Goal: Entertainment & Leisure: Browse casually

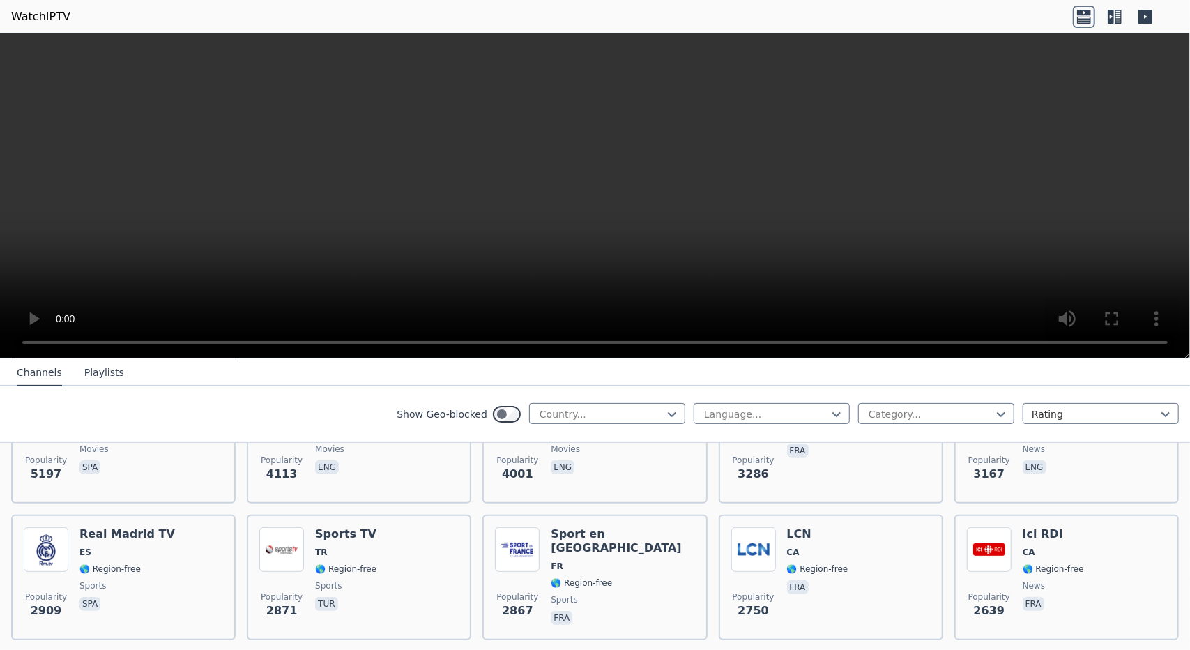
scroll to position [418, 0]
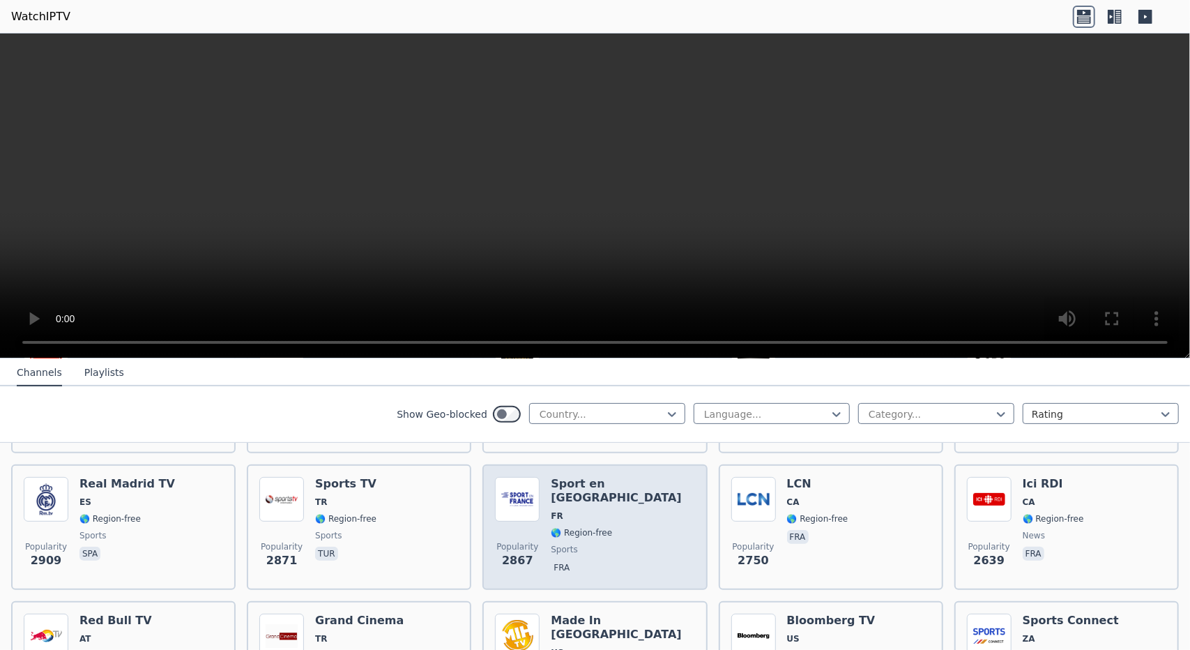
click at [524, 479] on img at bounding box center [517, 499] width 45 height 45
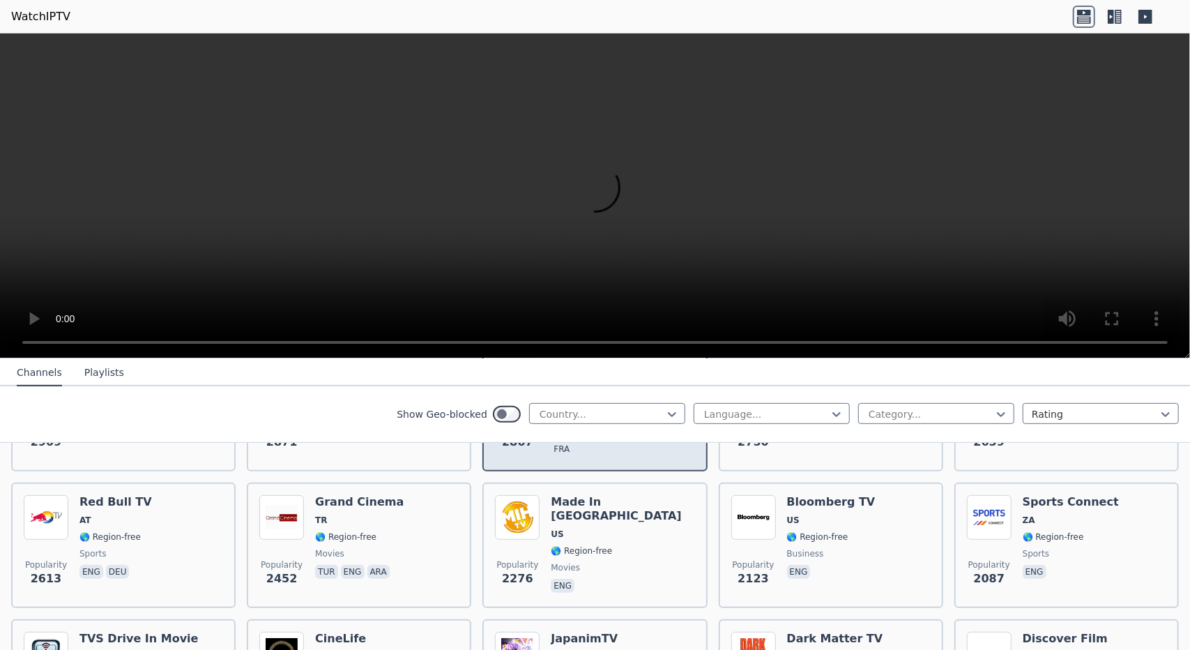
scroll to position [558, 0]
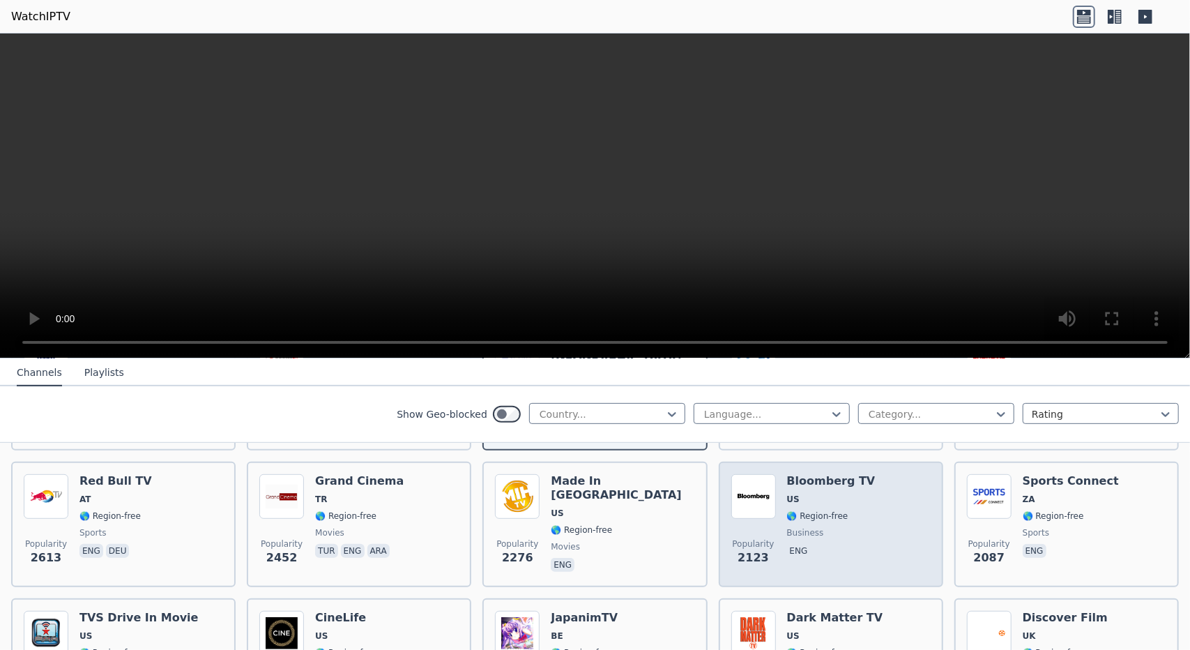
click at [747, 485] on img at bounding box center [753, 496] width 45 height 45
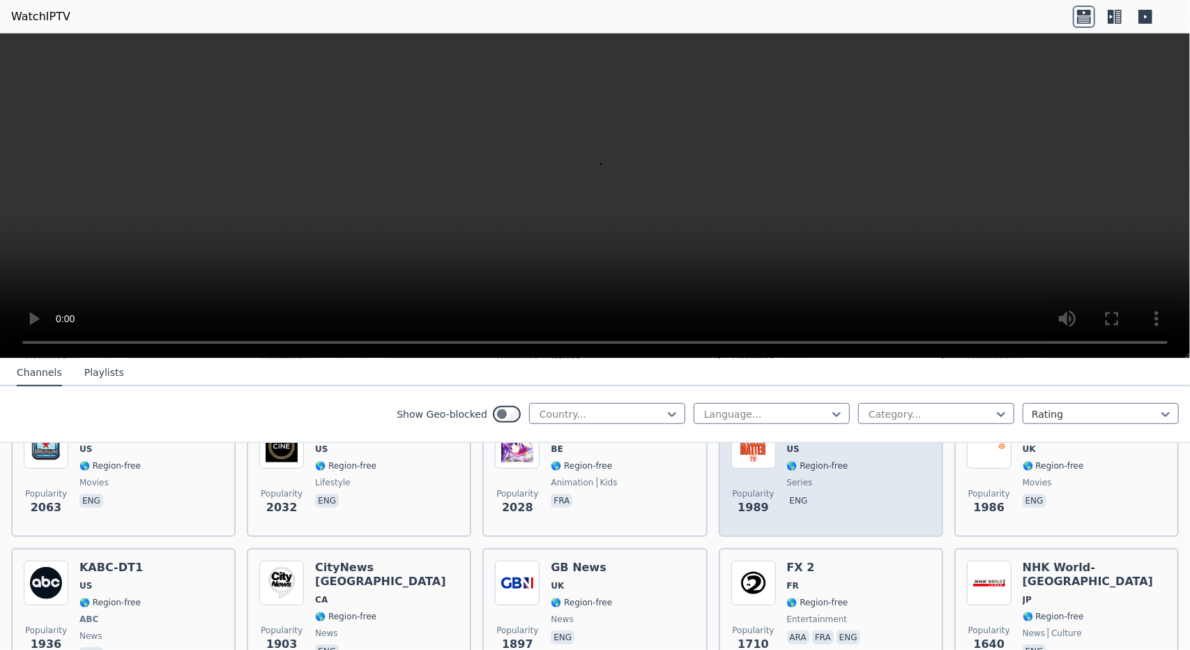
scroll to position [767, 0]
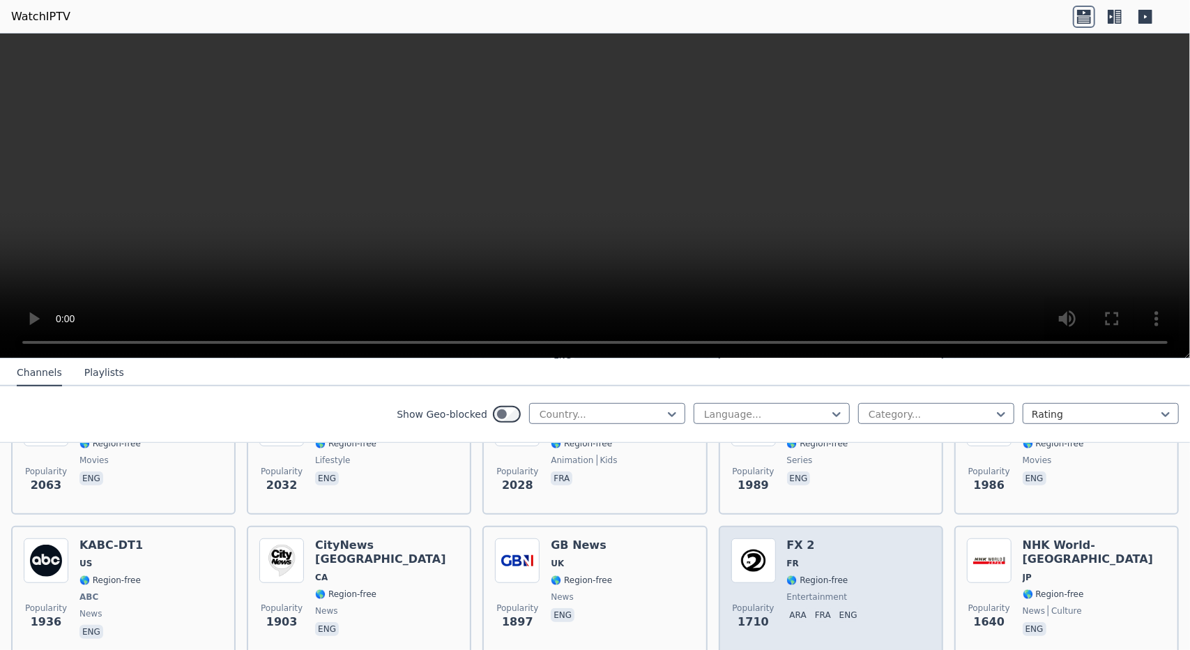
click at [807, 543] on div "FX 2 FR 🌎 Region-free entertainment ara fra eng" at bounding box center [825, 589] width 76 height 103
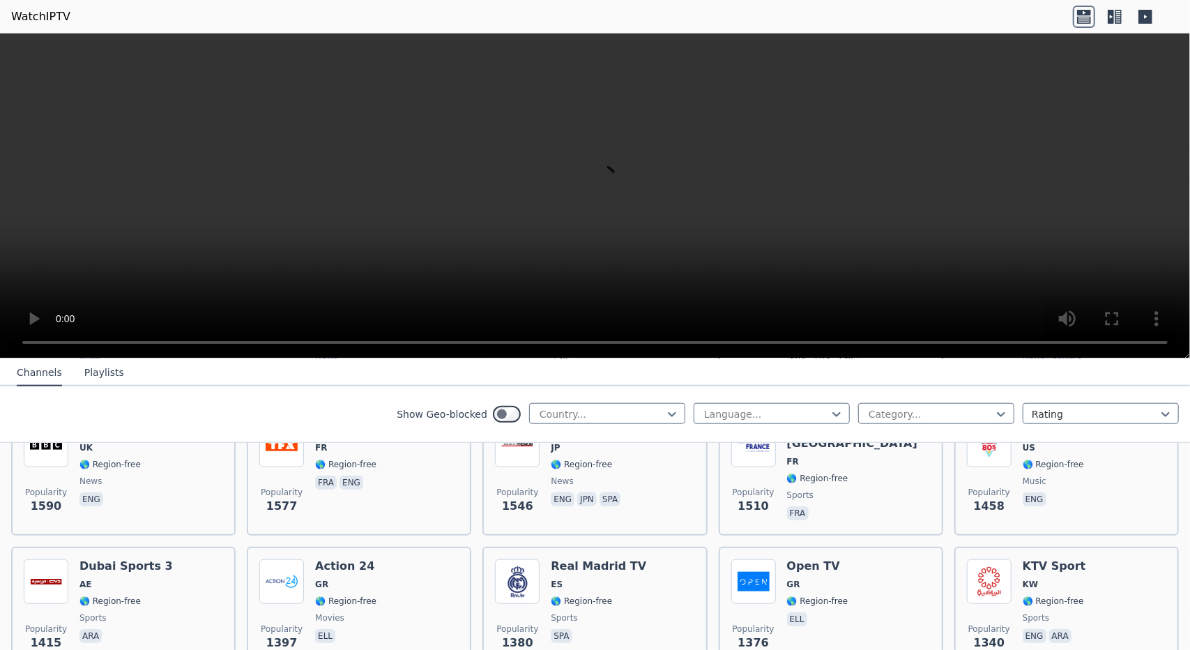
scroll to position [1046, 0]
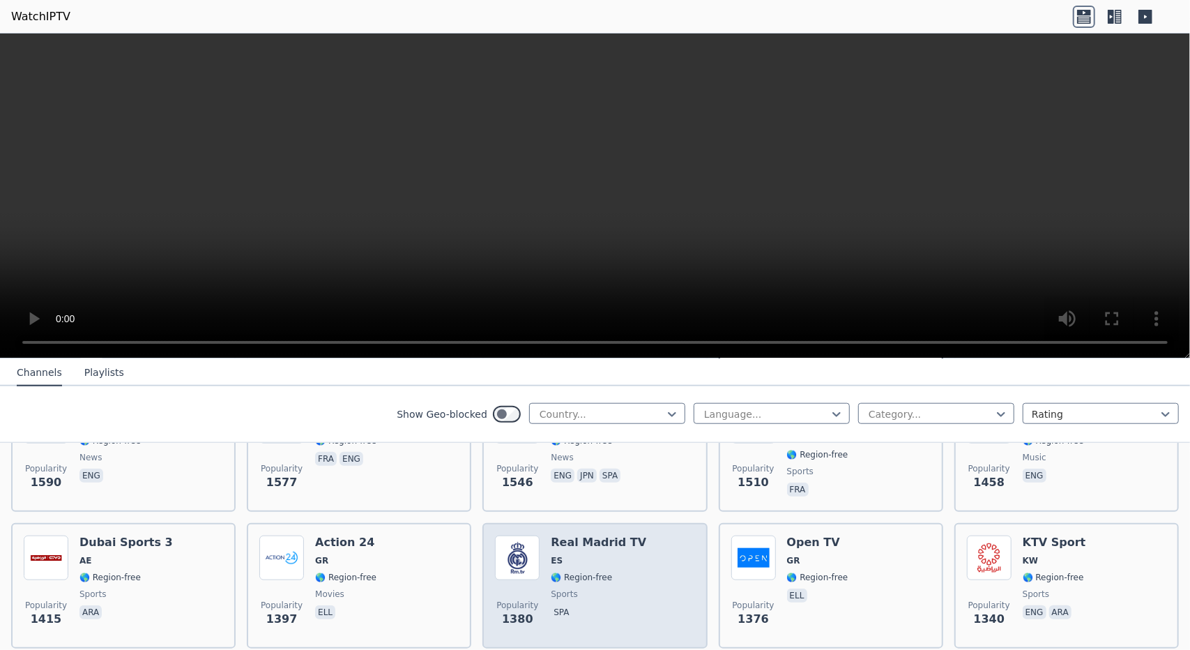
click at [569, 572] on span "🌎 Region-free" at bounding box center [581, 577] width 61 height 11
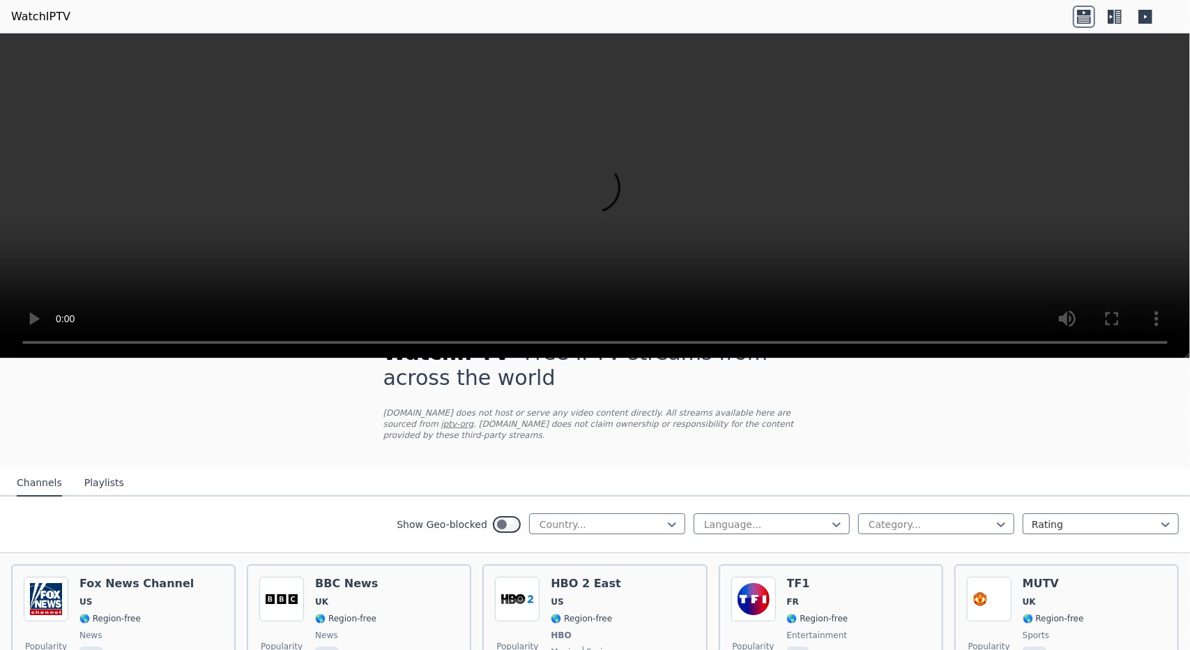
scroll to position [0, 0]
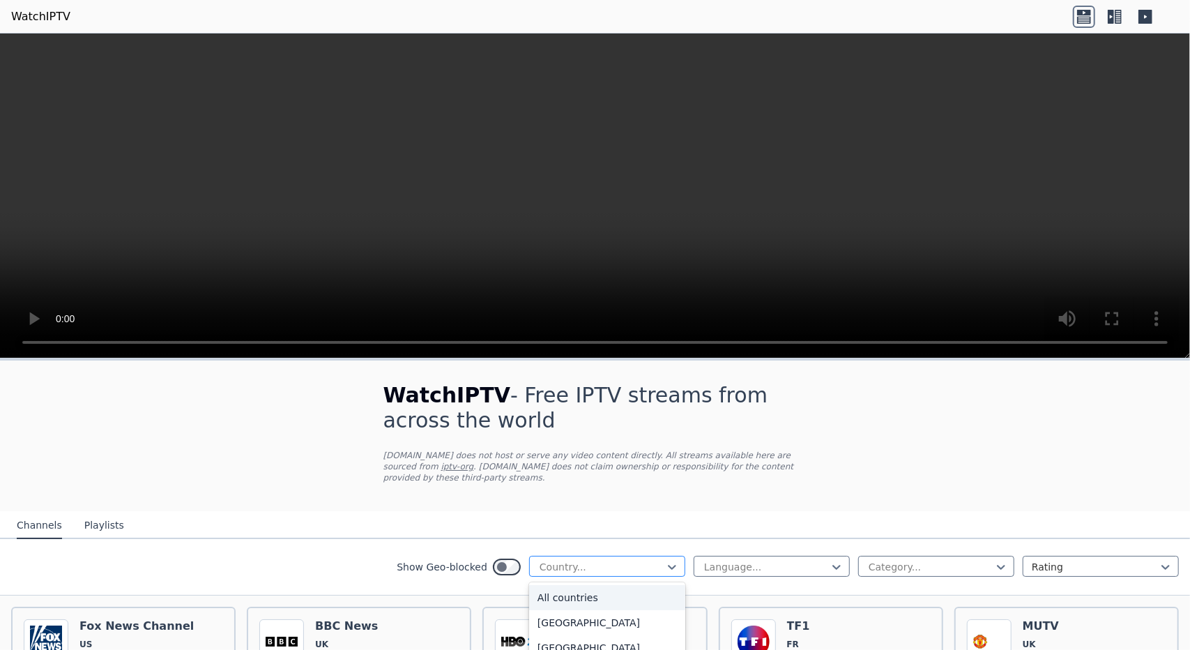
click at [654, 563] on div "Country..." at bounding box center [607, 566] width 156 height 21
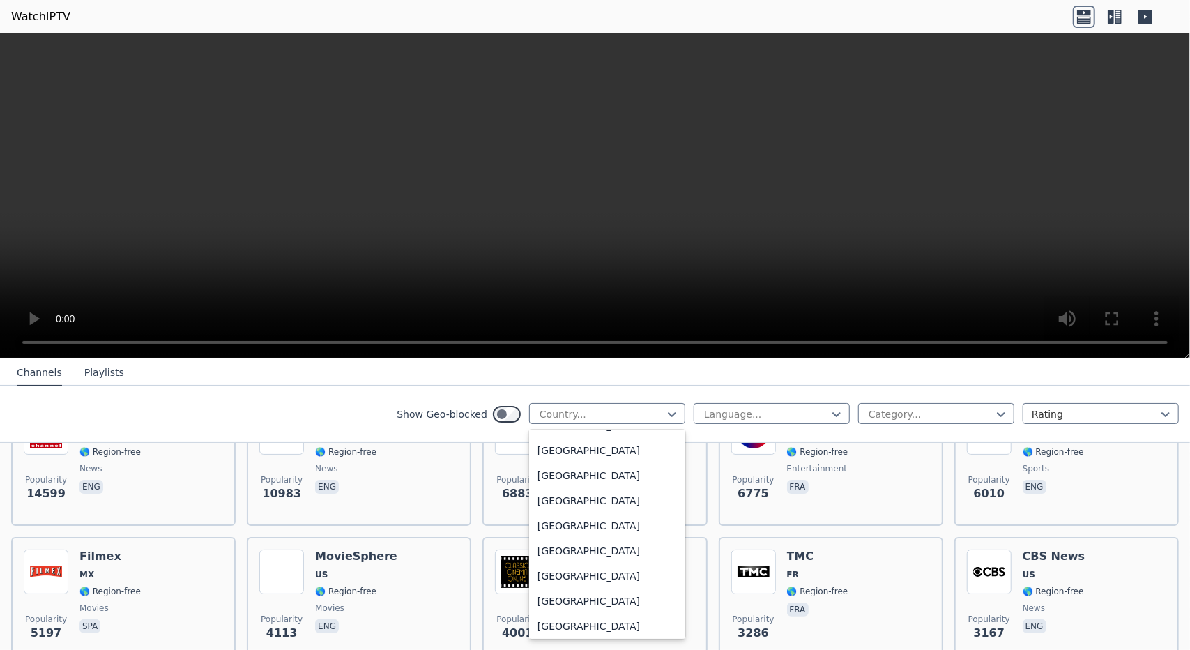
scroll to position [4772, 0]
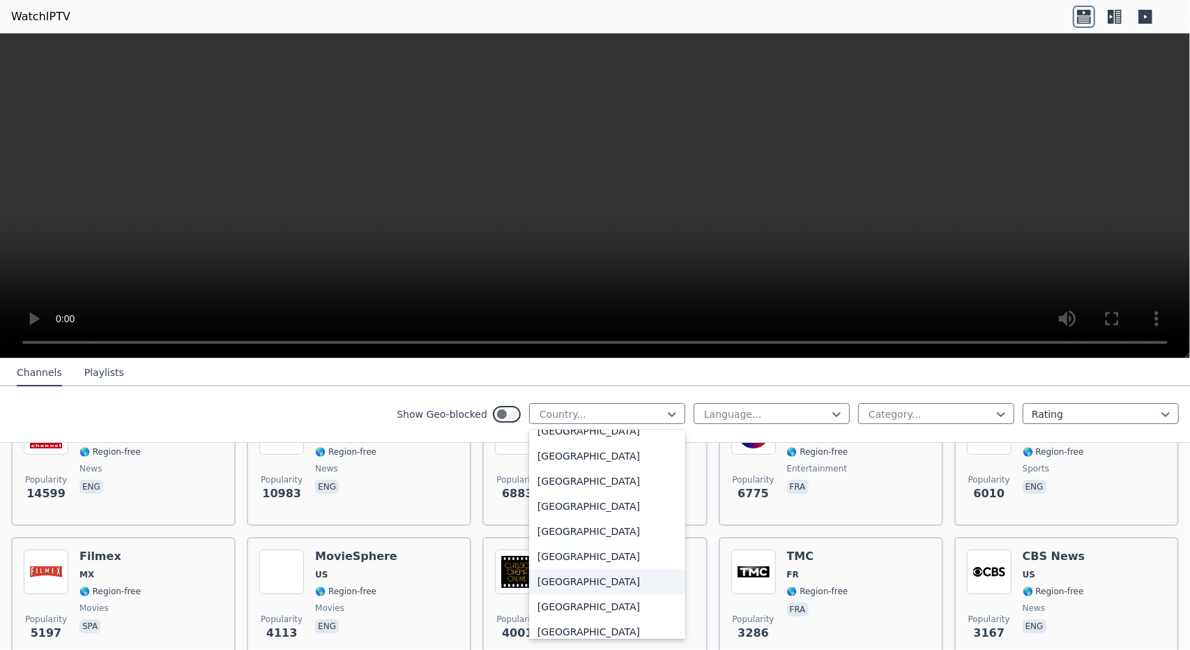
click at [580, 581] on div "[GEOGRAPHIC_DATA]" at bounding box center [607, 581] width 156 height 25
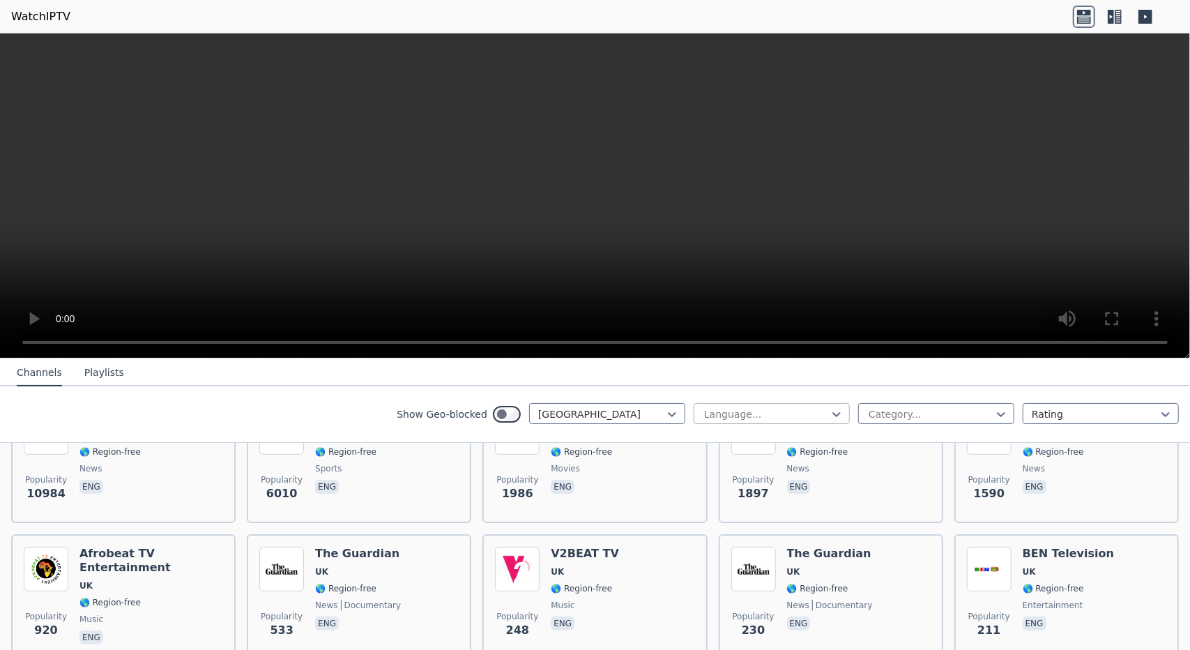
click at [750, 418] on div at bounding box center [766, 414] width 127 height 14
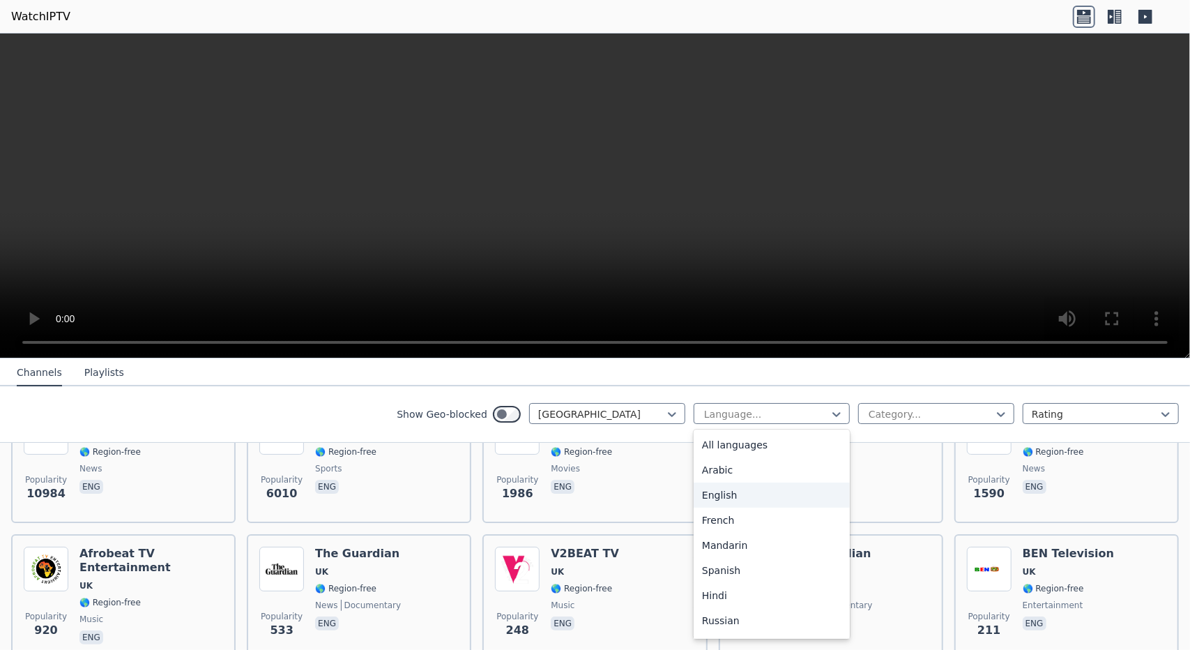
click at [730, 495] on div "English" at bounding box center [772, 495] width 156 height 25
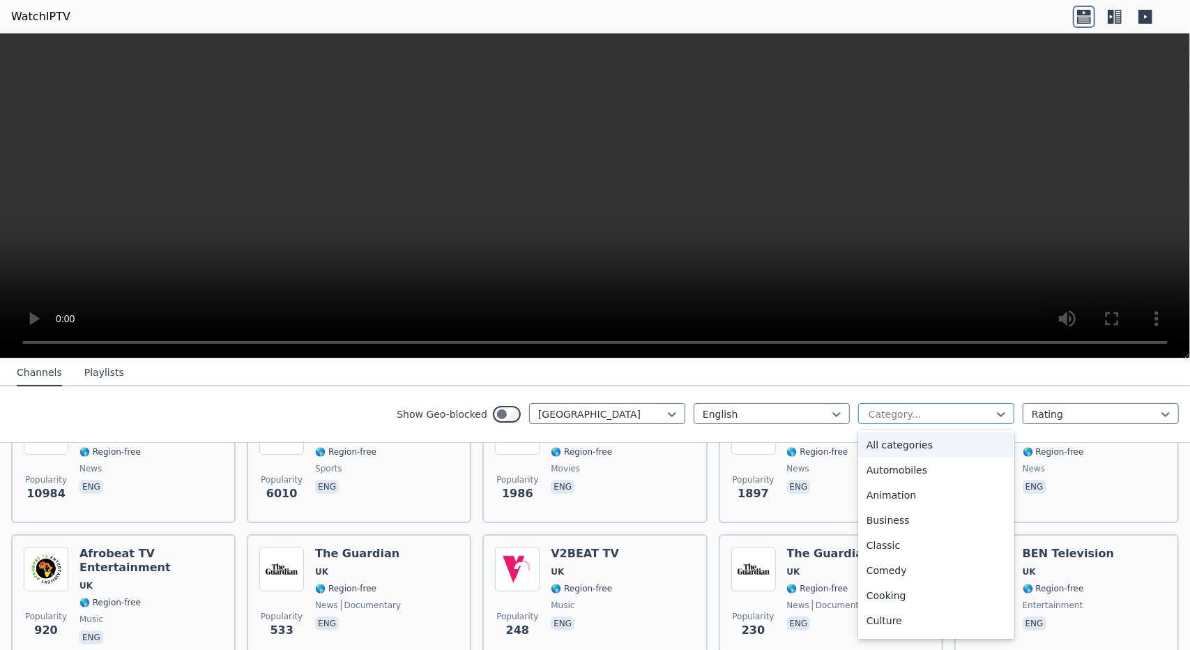
click at [945, 414] on div at bounding box center [930, 414] width 127 height 14
click at [873, 572] on div "Comedy" at bounding box center [936, 570] width 156 height 25
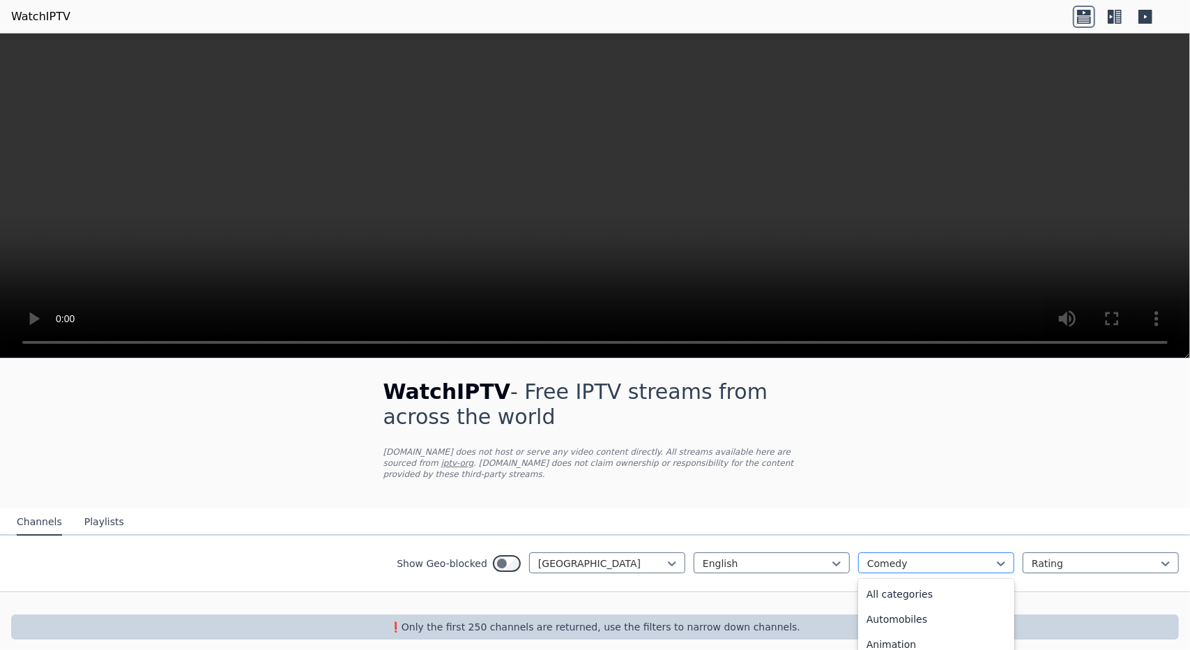
scroll to position [130, 0]
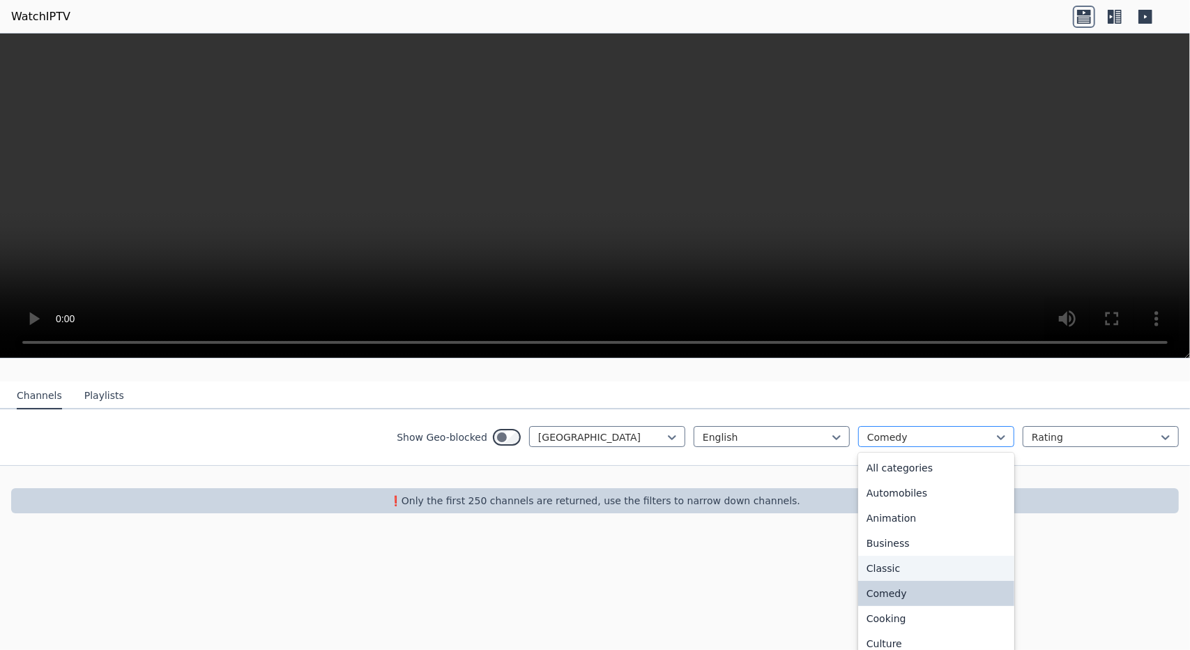
click at [963, 447] on div "option Comedy, selected. 27 results available. Use Up and Down to choose option…" at bounding box center [936, 436] width 156 height 21
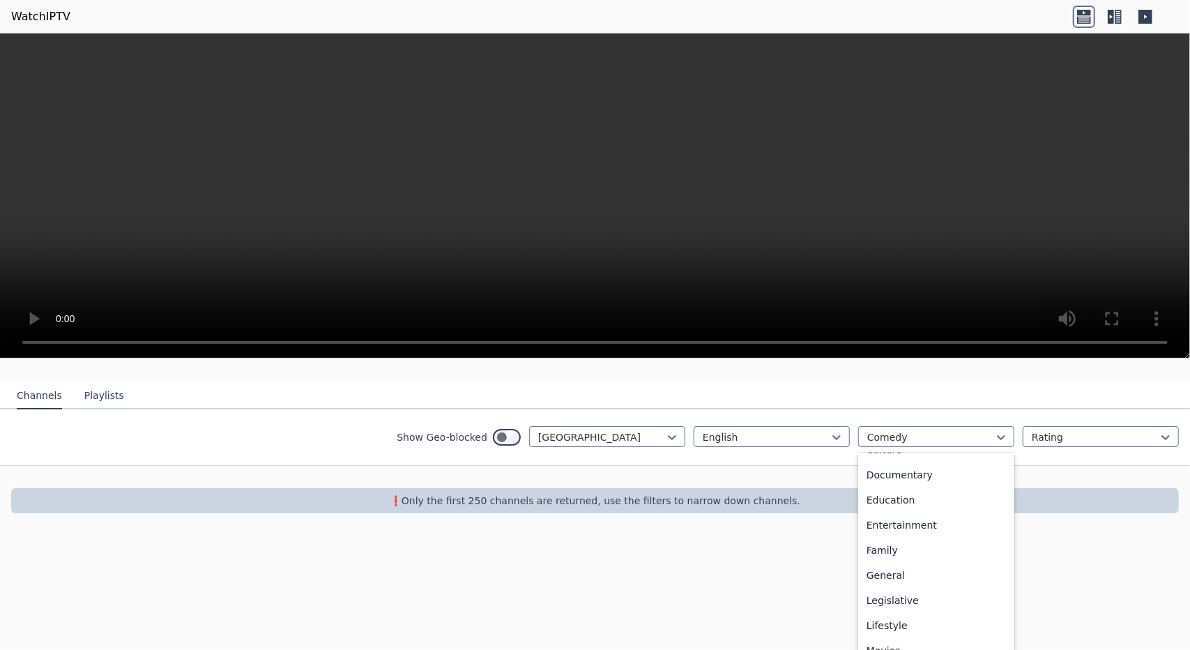
scroll to position [209, 0]
click at [894, 499] on div "Entertainment" at bounding box center [936, 509] width 156 height 25
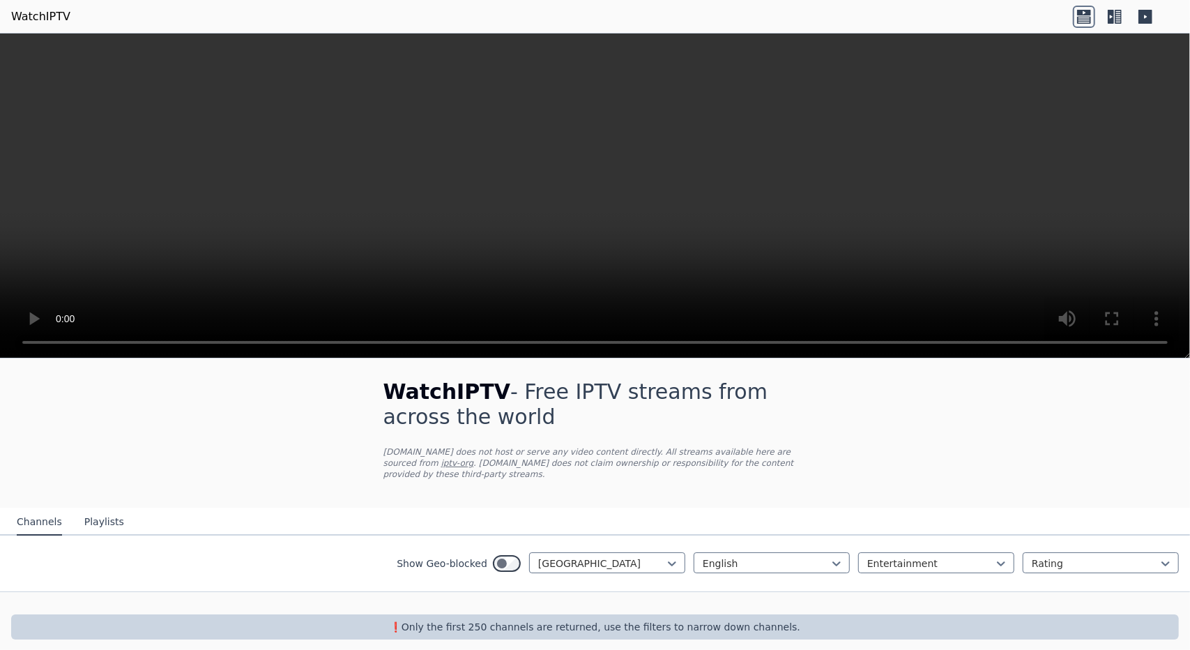
scroll to position [129, 0]
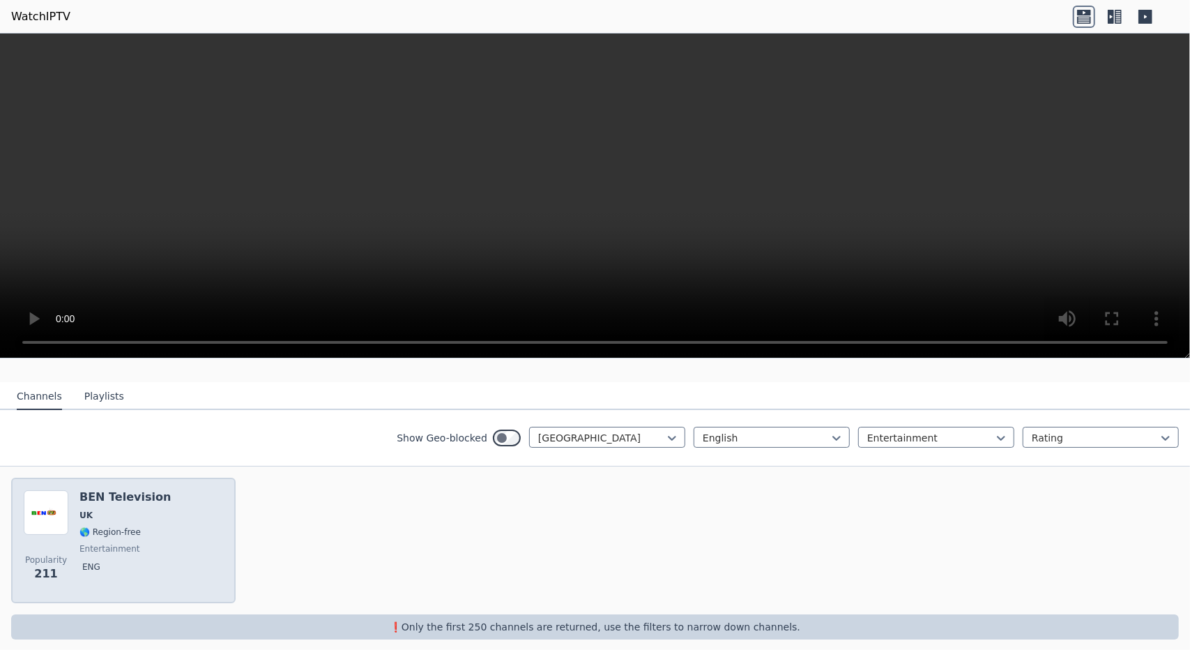
click at [130, 510] on span "UK" at bounding box center [124, 515] width 91 height 11
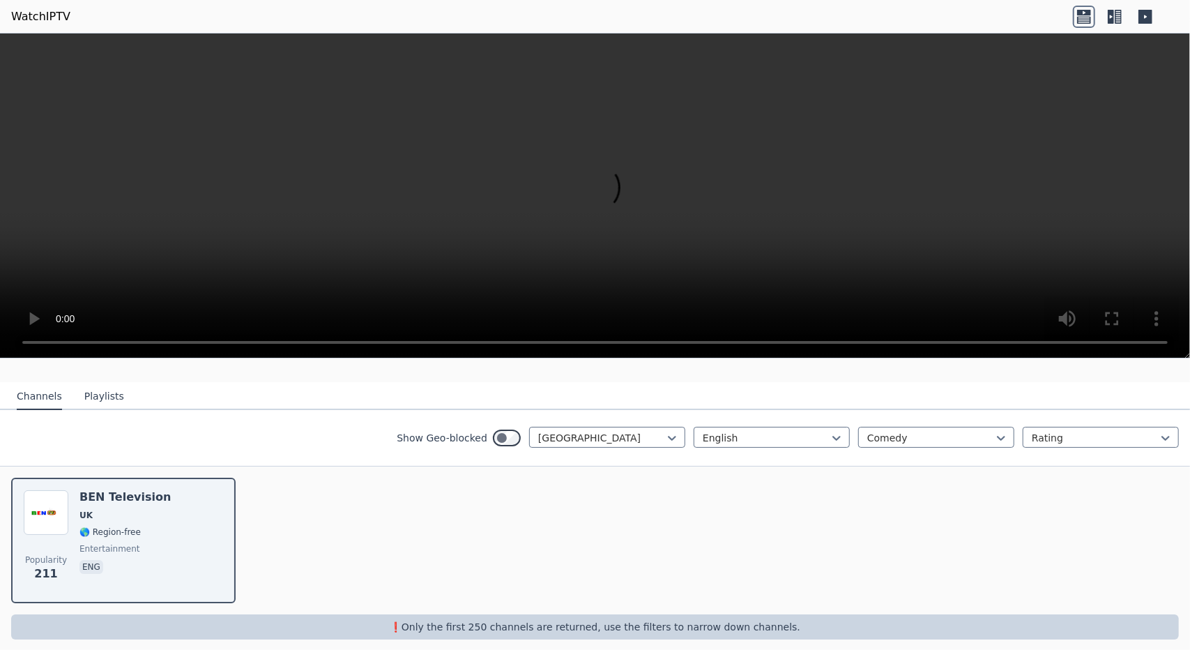
scroll to position [3, 0]
